Goal: Task Accomplishment & Management: Manage account settings

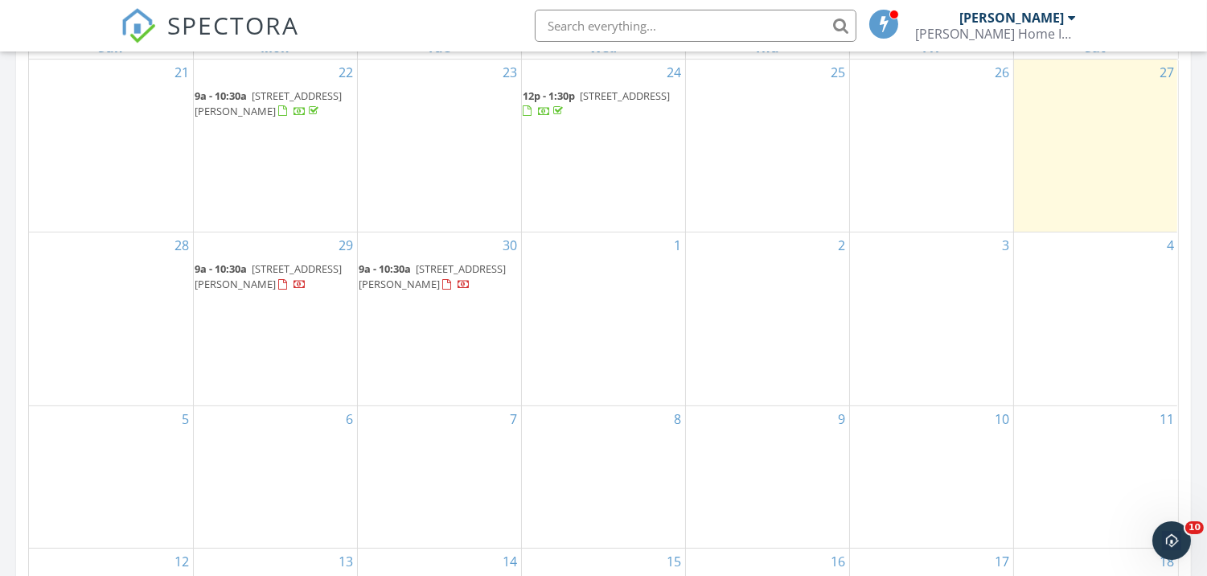
scroll to position [804, 0]
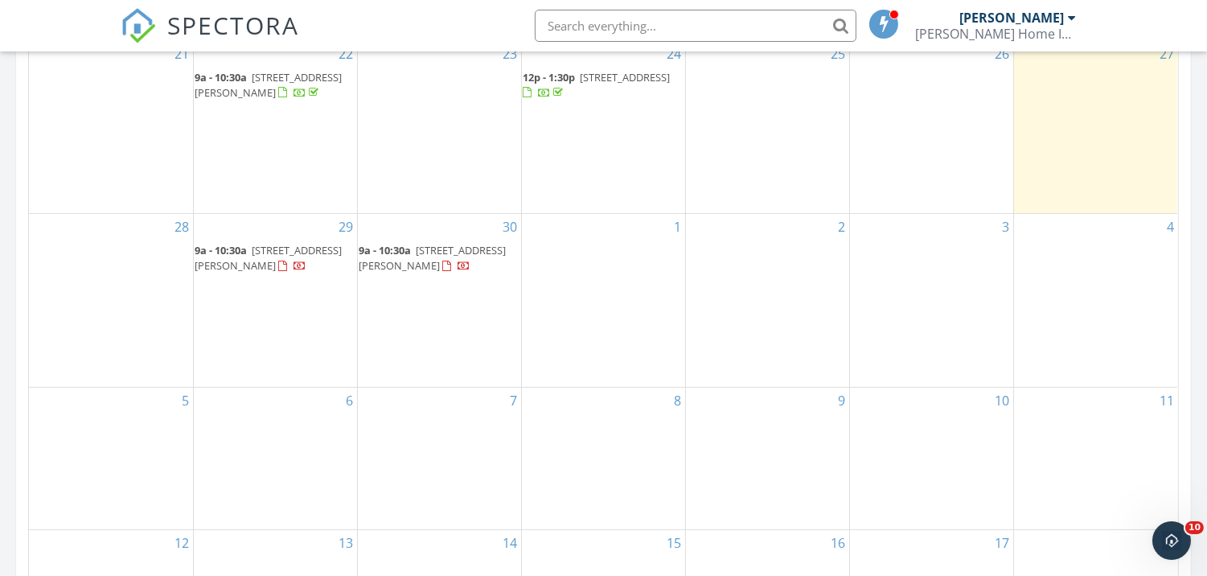
click at [251, 253] on link "9a - 10:30a 509 Marshall St, Jonesboro 72401" at bounding box center [268, 258] width 147 height 30
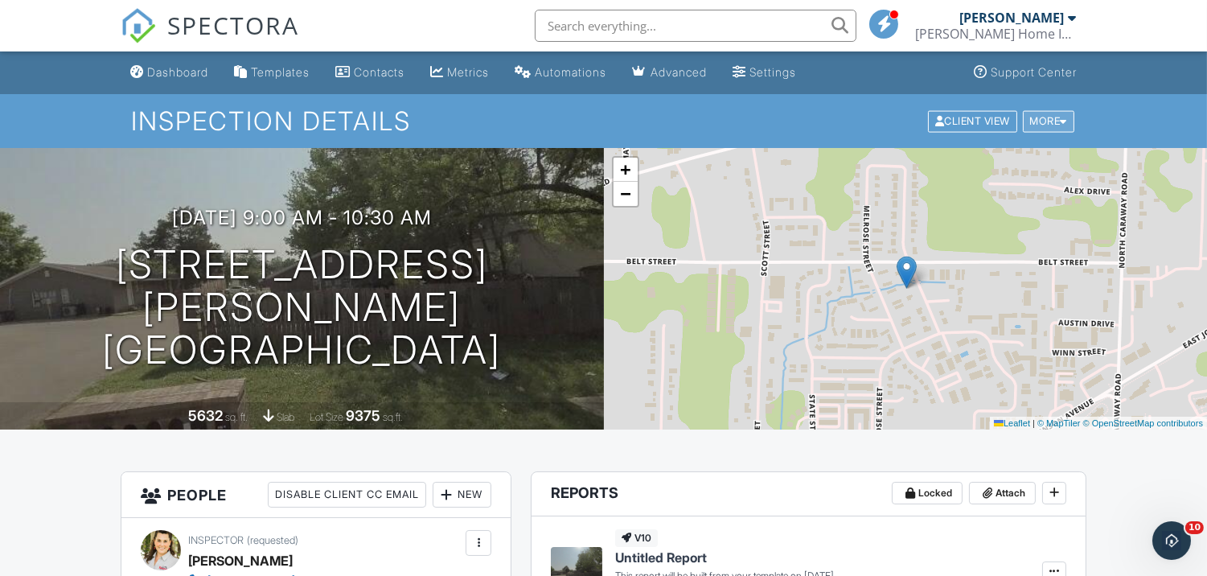
click at [1051, 121] on div "More" at bounding box center [1049, 121] width 52 height 22
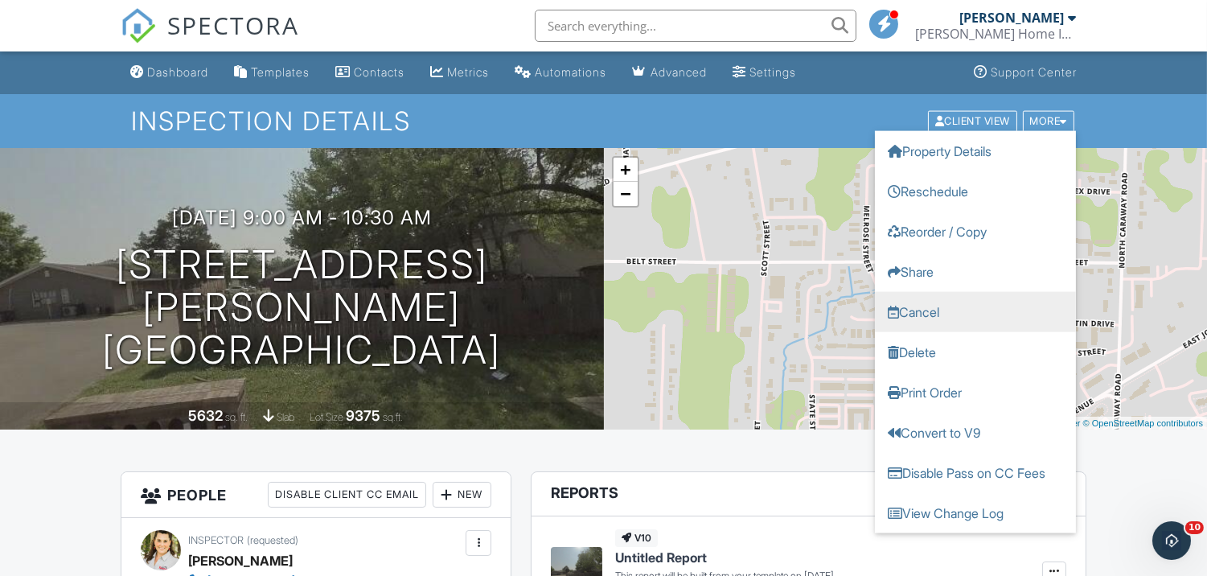
click at [947, 307] on link "Cancel" at bounding box center [975, 311] width 201 height 40
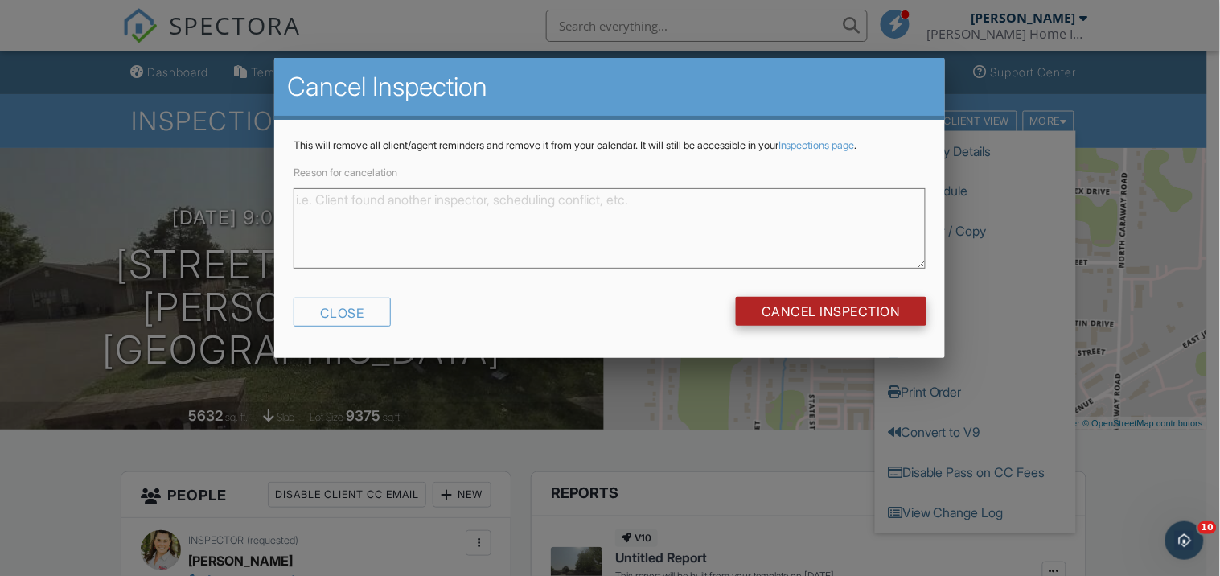
click at [877, 304] on input "Cancel Inspection" at bounding box center [831, 311] width 191 height 29
